Goal: Task Accomplishment & Management: Manage account settings

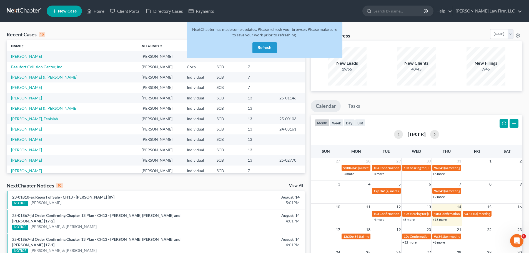
click at [270, 46] on button "Refresh" at bounding box center [265, 47] width 24 height 11
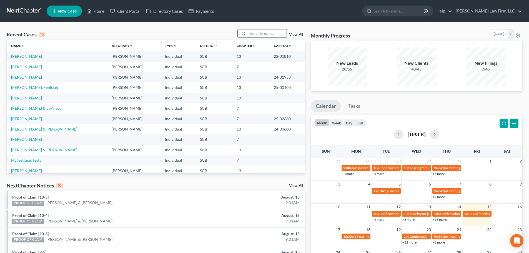
click at [270, 33] on input "search" at bounding box center [267, 33] width 39 height 8
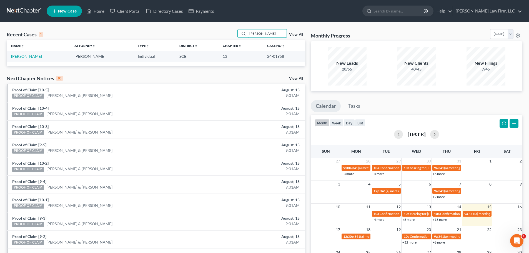
type input "decker"
click at [29, 55] on link "Decker, Andrew" at bounding box center [26, 56] width 31 height 5
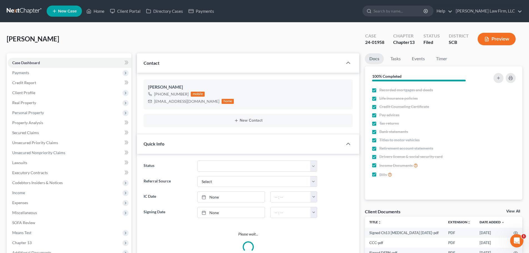
select select "1"
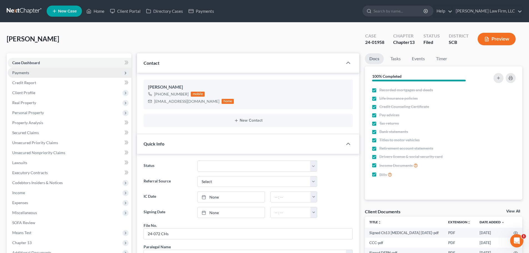
click at [38, 74] on span "Payments" at bounding box center [70, 73] width 124 height 10
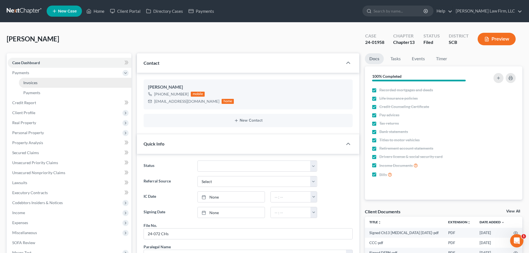
click at [39, 81] on link "Invoices" at bounding box center [75, 83] width 113 height 10
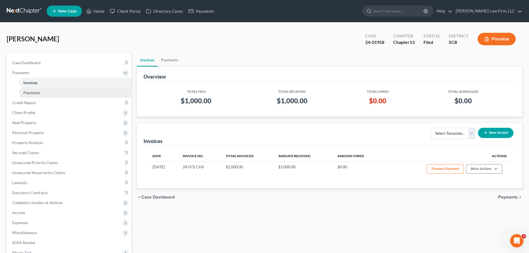
click at [36, 93] on span "Payments" at bounding box center [31, 92] width 17 height 5
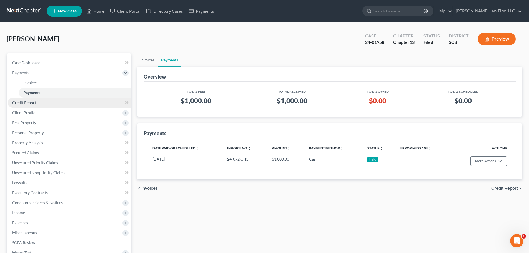
click at [31, 103] on span "Credit Report" at bounding box center [24, 102] width 24 height 5
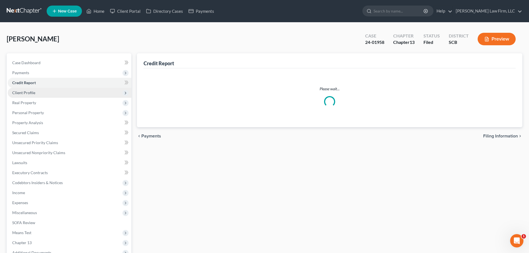
click at [30, 98] on span "Client Profile" at bounding box center [70, 93] width 124 height 10
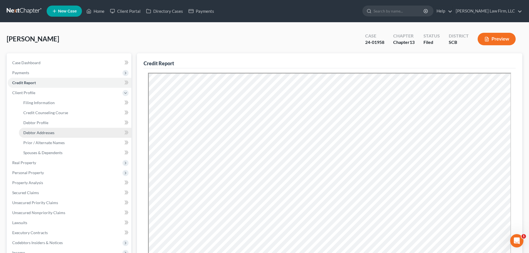
click at [38, 135] on span "Debtor Addresses" at bounding box center [38, 132] width 31 height 5
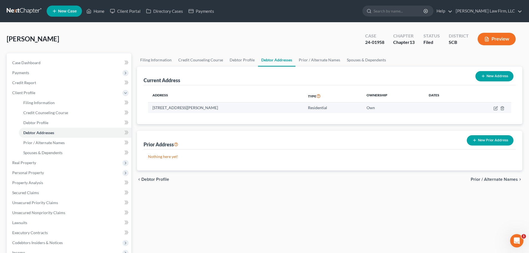
click at [493, 107] on td at bounding box center [488, 108] width 46 height 11
click at [496, 108] on icon "button" at bounding box center [496, 107] width 3 height 3
select select "42"
select select "0"
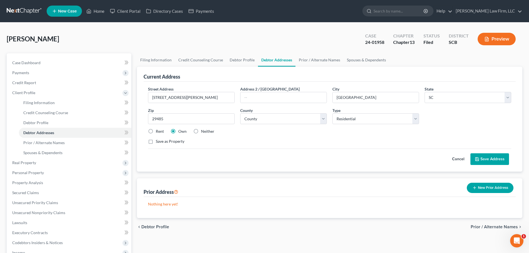
click at [18, 7] on link at bounding box center [25, 11] width 36 height 10
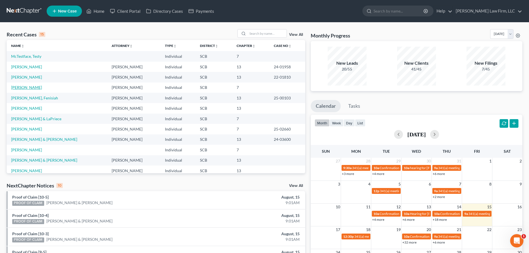
click at [23, 86] on link "[PERSON_NAME]" at bounding box center [26, 87] width 31 height 5
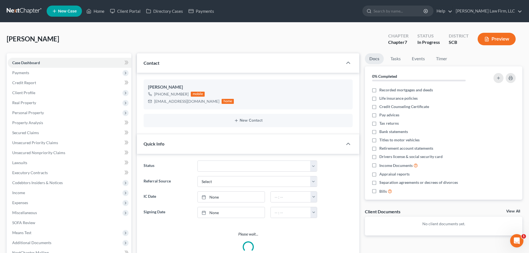
select select "1"
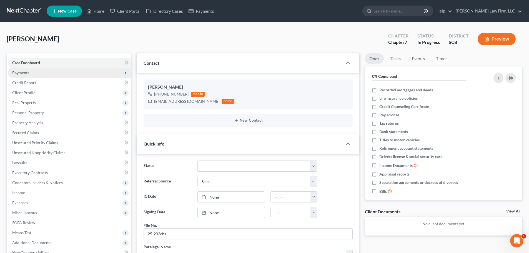
click at [48, 73] on span "Payments" at bounding box center [70, 73] width 124 height 10
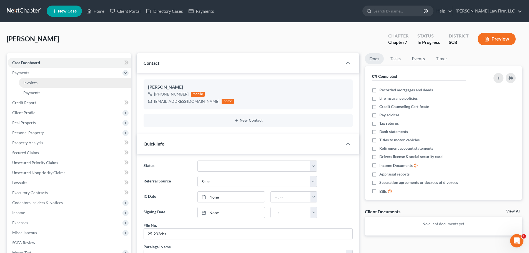
click at [41, 83] on link "Invoices" at bounding box center [75, 83] width 113 height 10
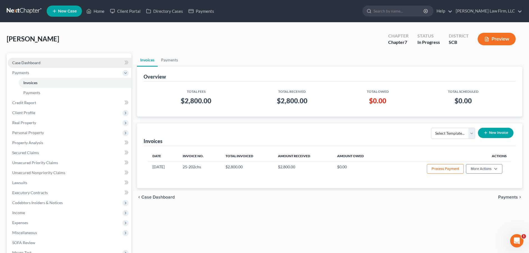
click at [40, 64] on span "Case Dashboard" at bounding box center [26, 62] width 28 height 5
select select "1"
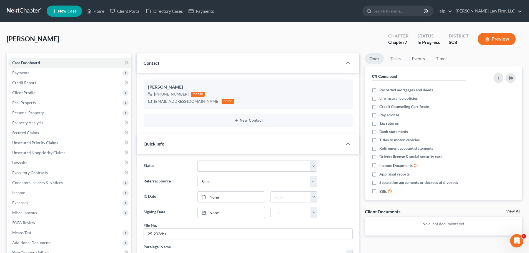
drag, startPoint x: 443, startPoint y: 0, endPoint x: 302, endPoint y: 10, distance: 141.0
click at [340, 12] on ul "New Case Home Client Portal Directory Cases Payments - No Result - See all resu…" at bounding box center [285, 11] width 476 height 14
select select "1"
